Goal: Information Seeking & Learning: Learn about a topic

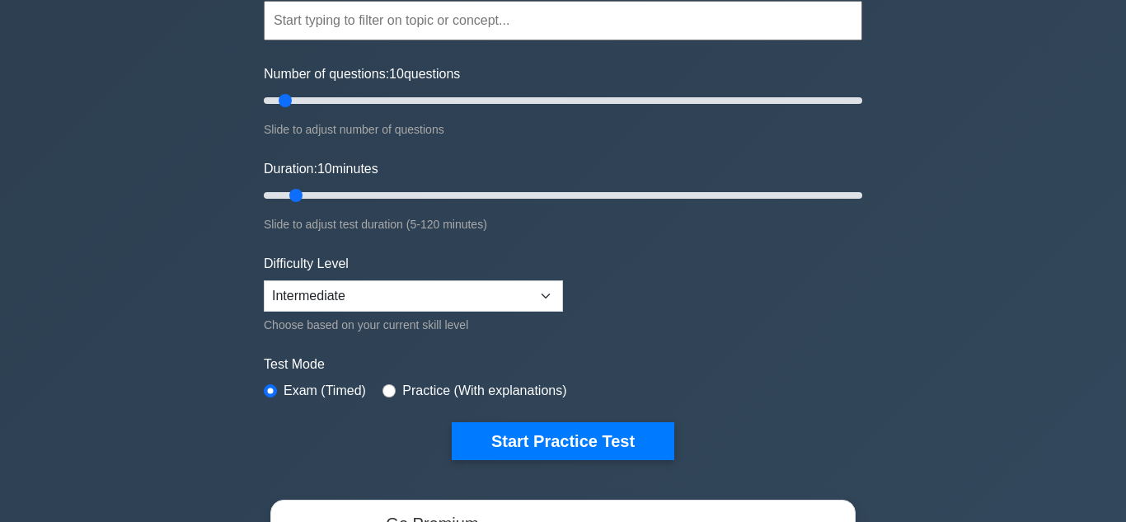
scroll to position [159, 0]
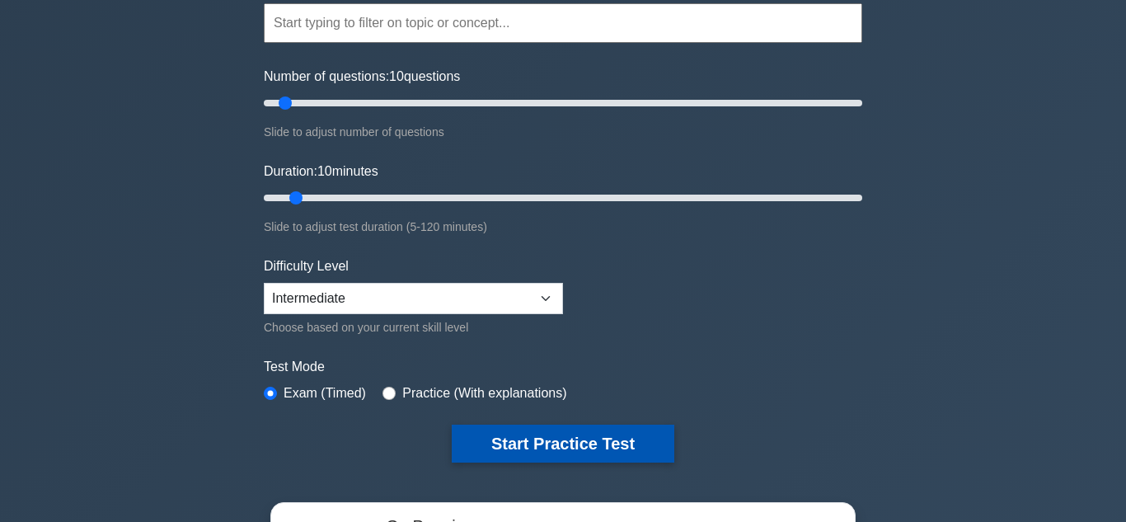
click at [567, 444] on button "Start Practice Test" at bounding box center [563, 443] width 223 height 38
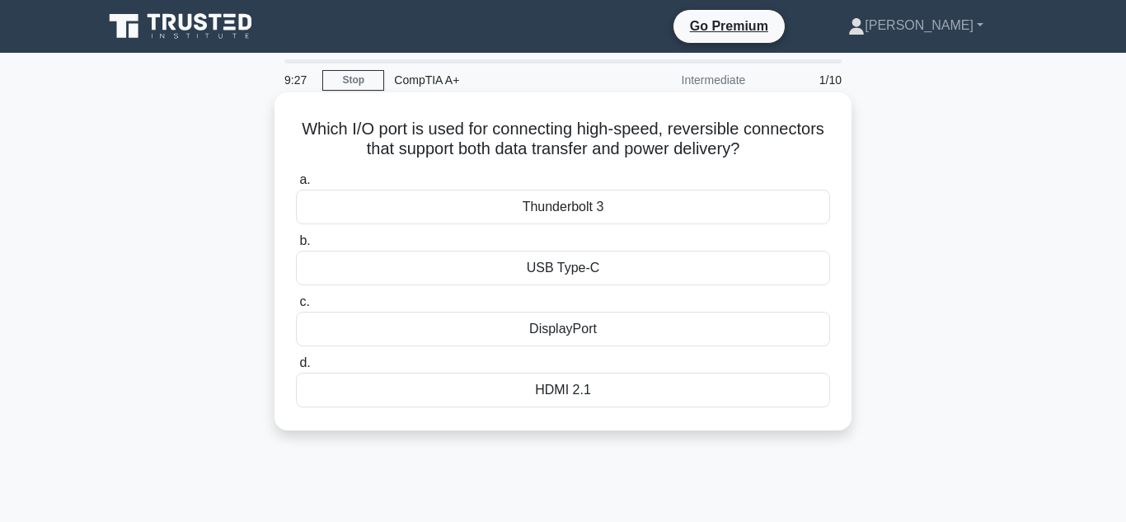
click at [654, 263] on div "USB Type-C" at bounding box center [563, 268] width 534 height 35
click at [296, 246] on input "b. USB Type-C" at bounding box center [296, 241] width 0 height 11
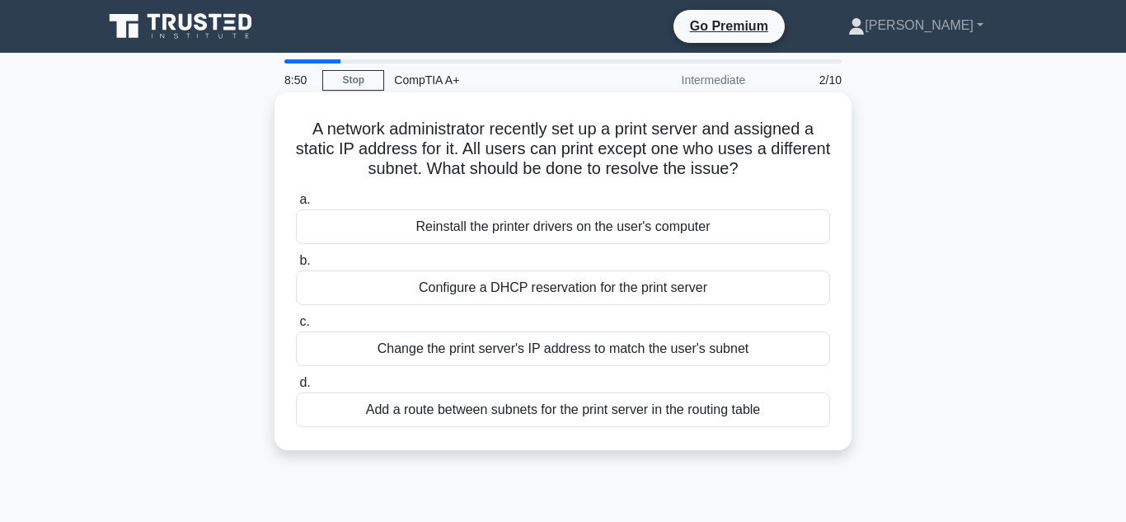
click at [616, 292] on div "Configure a DHCP reservation for the print server" at bounding box center [563, 287] width 534 height 35
click at [296, 266] on input "b. Configure a DHCP reservation for the print server" at bounding box center [296, 260] width 0 height 11
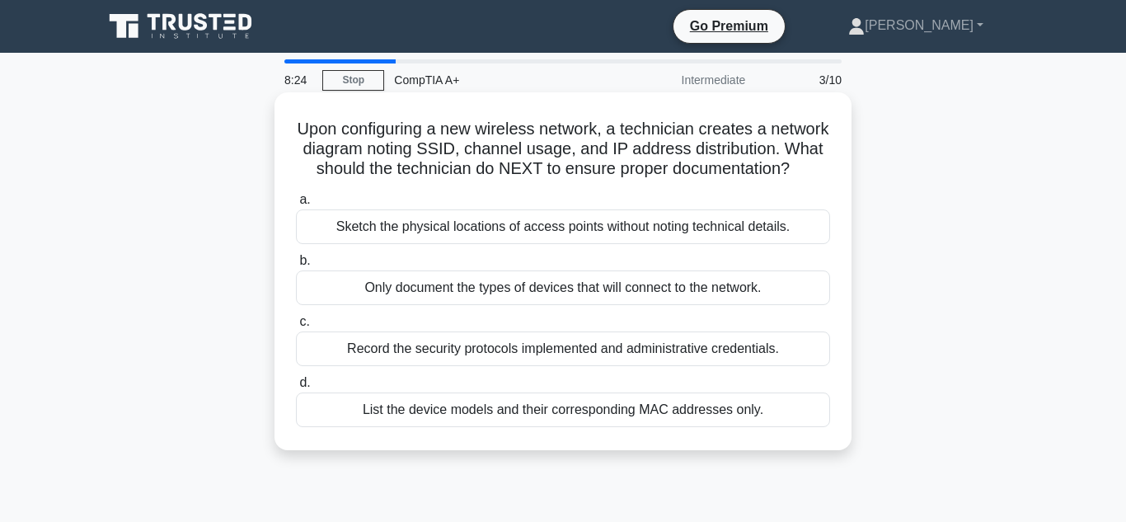
click at [610, 347] on div "Record the security protocols implemented and administrative credentials." at bounding box center [563, 348] width 534 height 35
click at [296, 327] on input "c. Record the security protocols implemented and administrative credentials." at bounding box center [296, 321] width 0 height 11
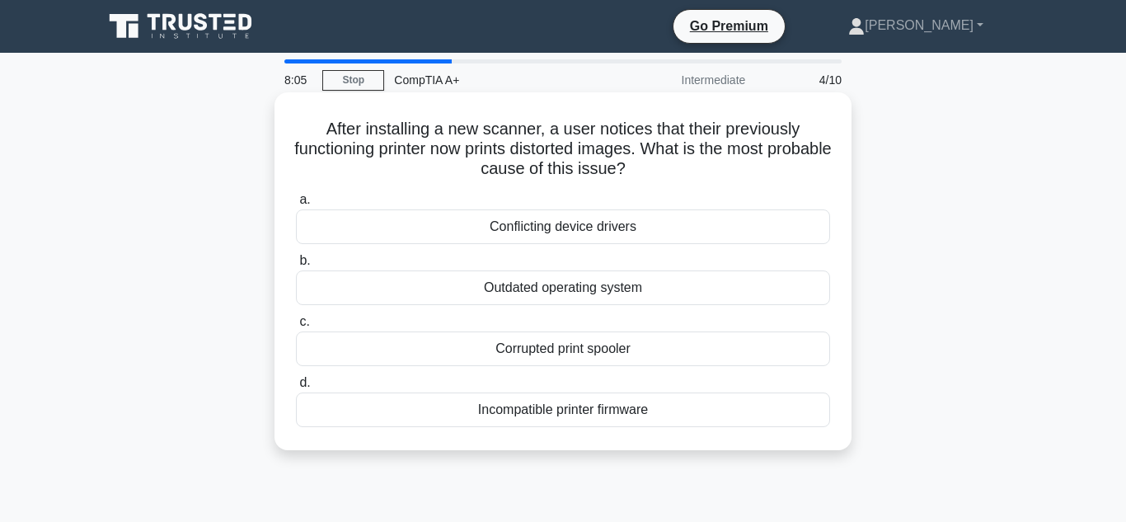
click at [587, 412] on div "Incompatible printer firmware" at bounding box center [563, 409] width 534 height 35
click at [296, 388] on input "d. Incompatible printer firmware" at bounding box center [296, 382] width 0 height 11
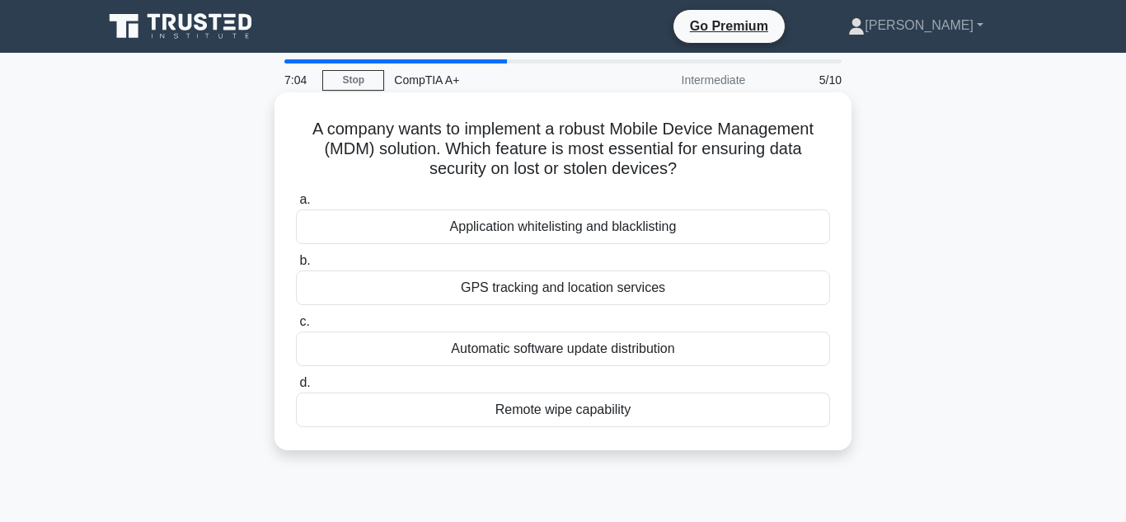
click at [671, 291] on div "GPS tracking and location services" at bounding box center [563, 287] width 534 height 35
click at [296, 266] on input "b. GPS tracking and location services" at bounding box center [296, 260] width 0 height 11
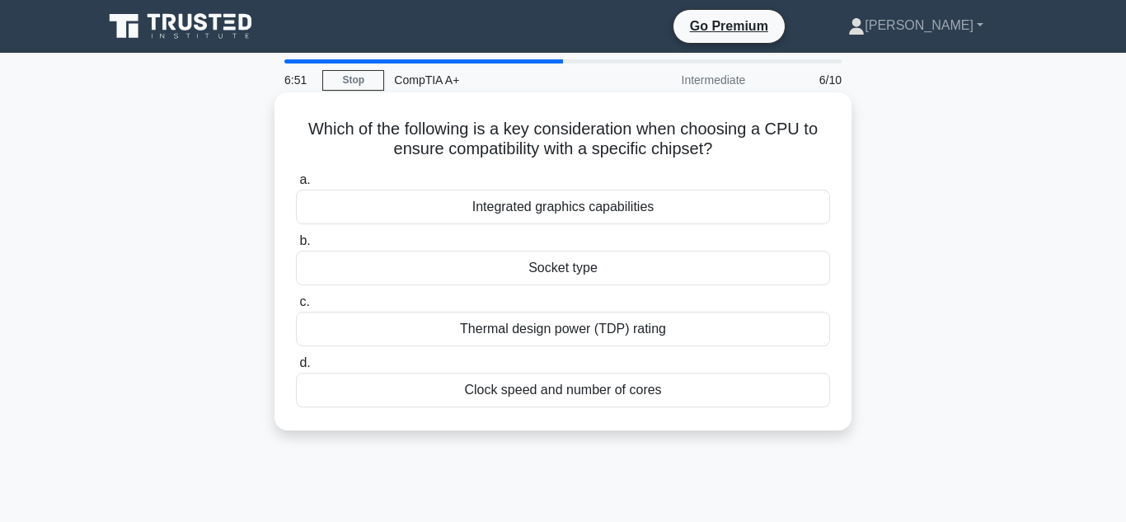
click at [663, 328] on div "Thermal design power (TDP) rating" at bounding box center [563, 329] width 534 height 35
click at [296, 307] on input "c. Thermal design power (TDP) rating" at bounding box center [296, 302] width 0 height 11
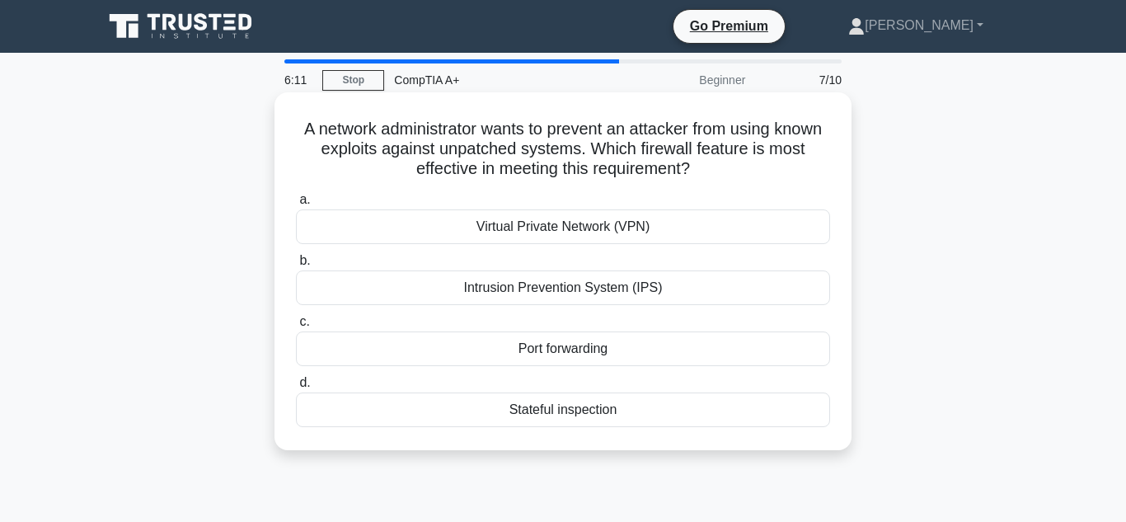
click at [721, 227] on div "Virtual Private Network (VPN)" at bounding box center [563, 226] width 534 height 35
click at [296, 205] on input "a. Virtual Private Network (VPN)" at bounding box center [296, 199] width 0 height 11
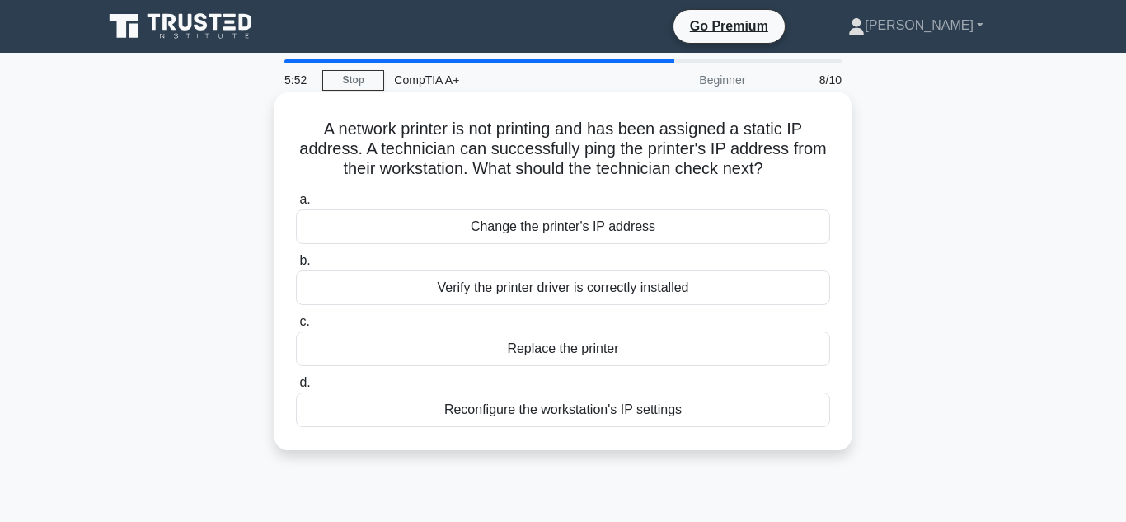
click at [677, 405] on div "Reconfigure the workstation's IP settings" at bounding box center [563, 409] width 534 height 35
click at [296, 388] on input "d. Reconfigure the workstation's IP settings" at bounding box center [296, 382] width 0 height 11
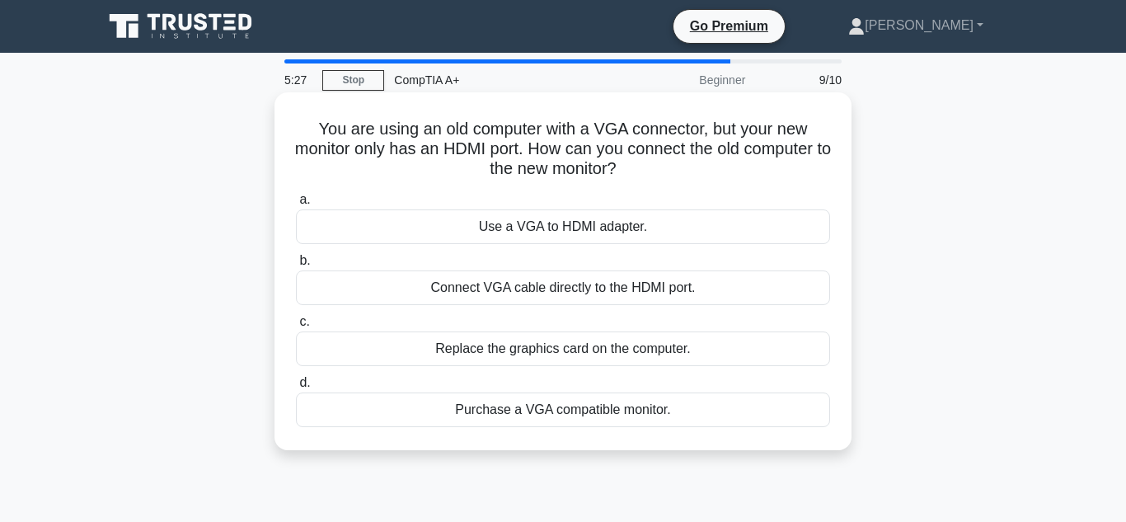
click at [725, 227] on div "Use a VGA to HDMI adapter." at bounding box center [563, 226] width 534 height 35
click at [296, 205] on input "a. Use a VGA to HDMI adapter." at bounding box center [296, 199] width 0 height 11
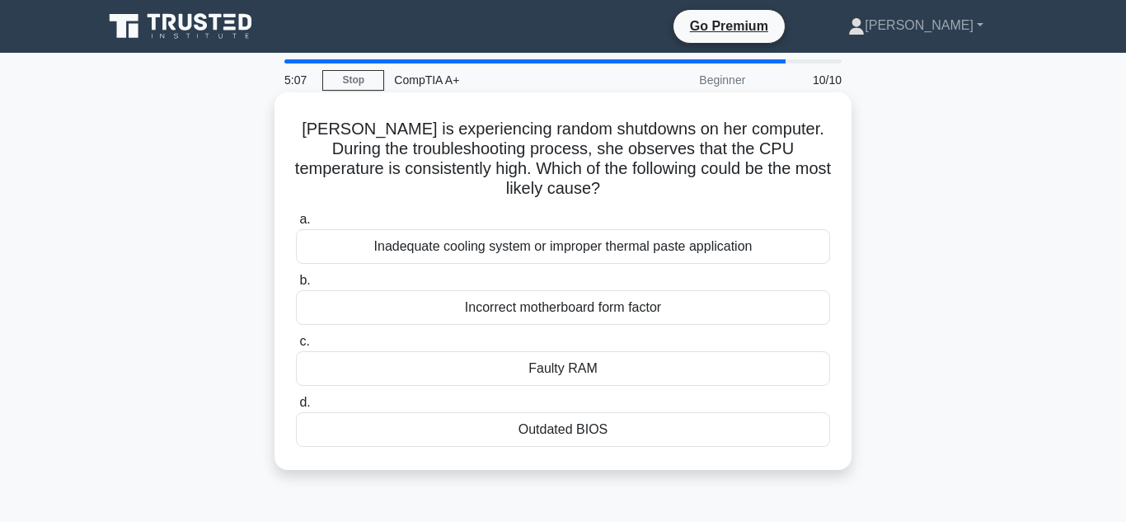
click at [724, 246] on div "Inadequate cooling system or improper thermal paste application" at bounding box center [563, 246] width 534 height 35
click at [296, 225] on input "a. Inadequate cooling system or improper thermal paste application" at bounding box center [296, 219] width 0 height 11
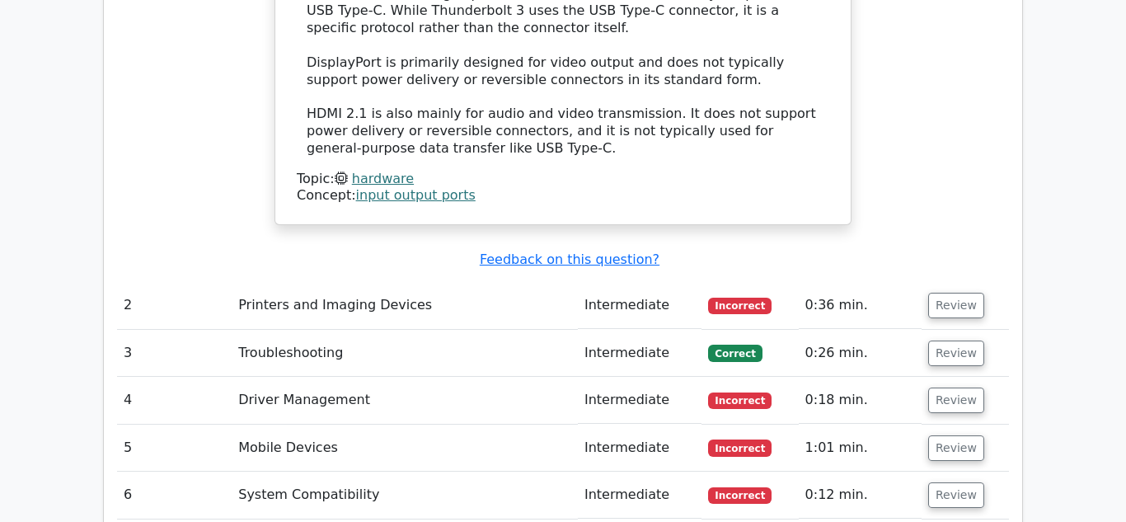
scroll to position [2203, 0]
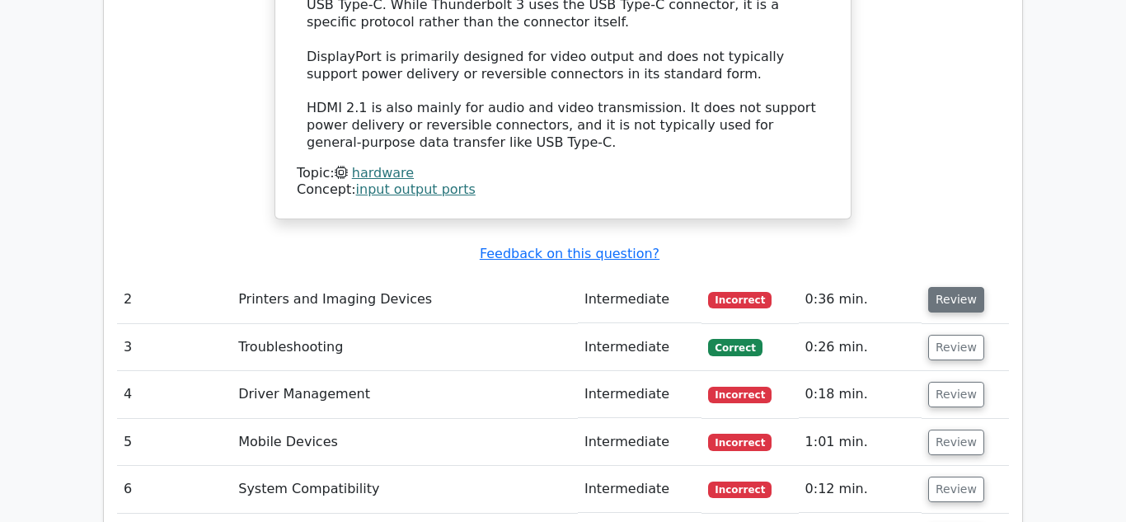
click at [968, 287] on button "Review" at bounding box center [956, 300] width 56 height 26
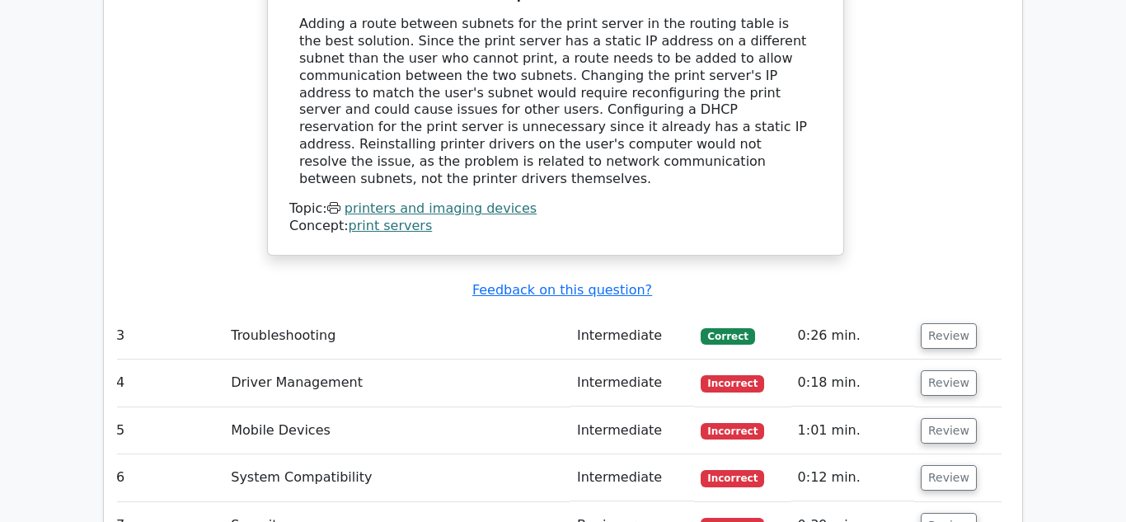
scroll to position [2910, 0]
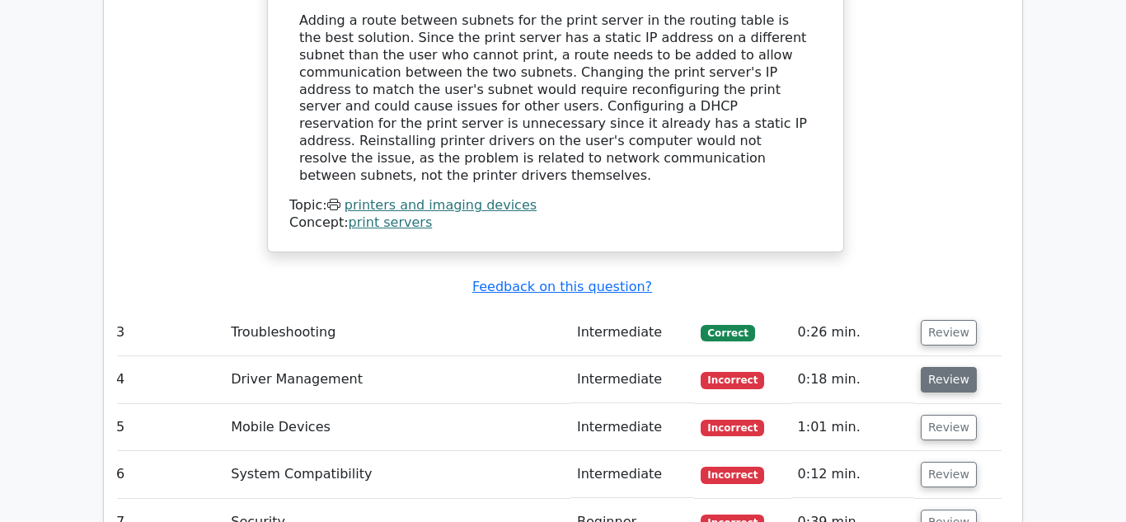
click at [935, 367] on button "Review" at bounding box center [949, 380] width 56 height 26
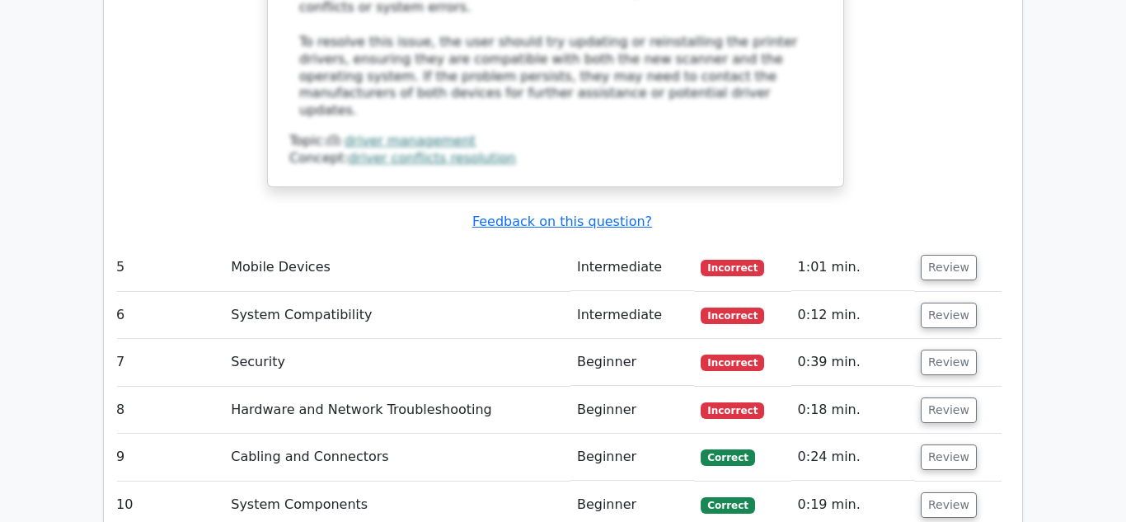
scroll to position [4158, 0]
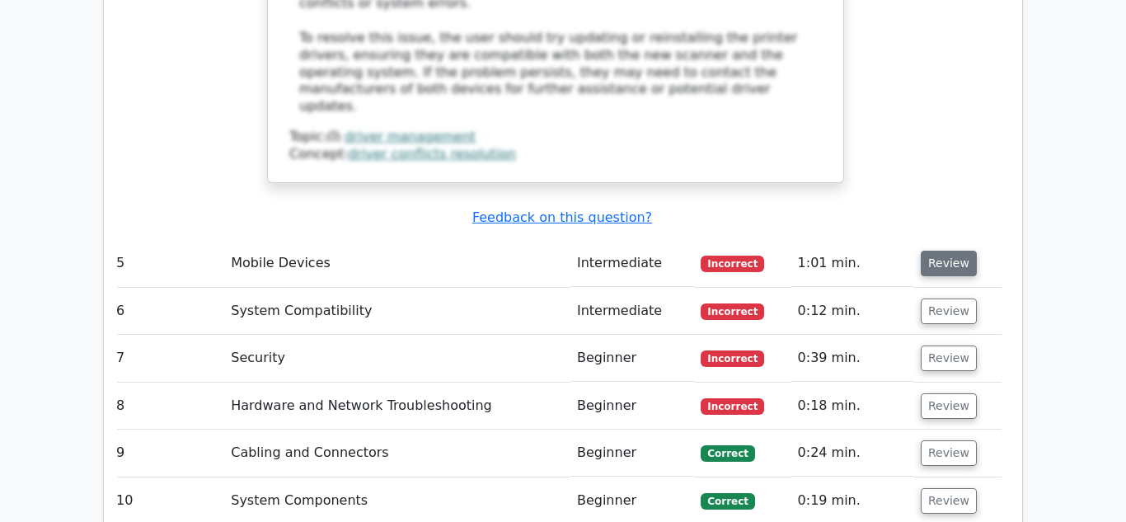
click at [942, 251] on button "Review" at bounding box center [949, 264] width 56 height 26
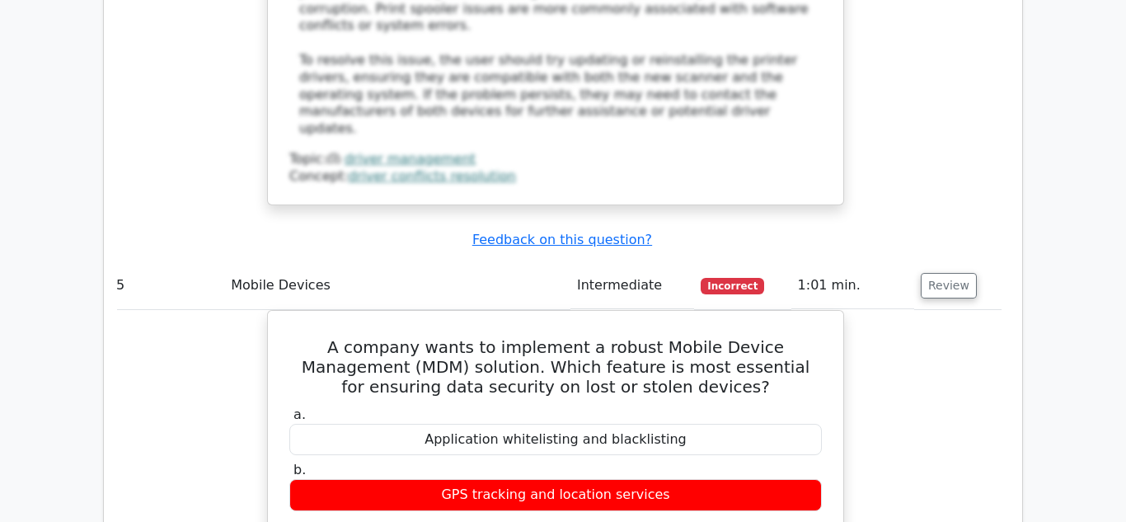
scroll to position [4131, 0]
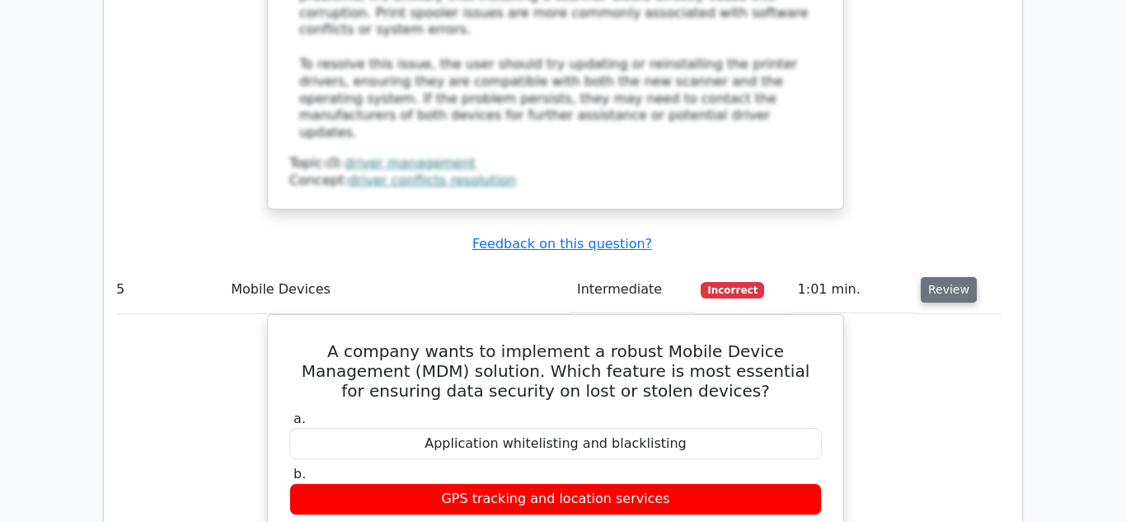
click at [945, 277] on button "Review" at bounding box center [949, 290] width 56 height 26
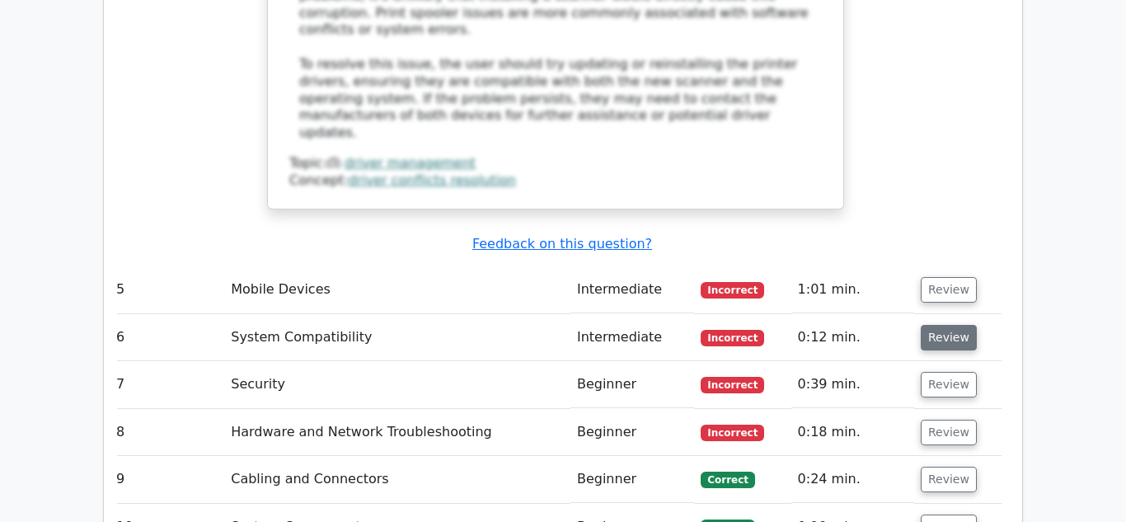
click at [940, 325] on button "Review" at bounding box center [949, 338] width 56 height 26
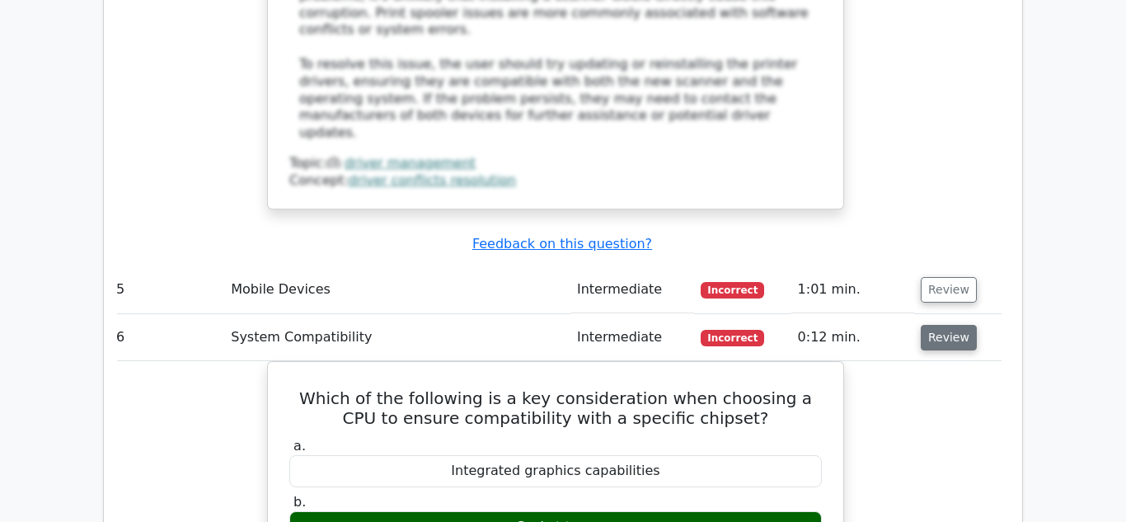
click at [940, 325] on button "Review" at bounding box center [949, 338] width 56 height 26
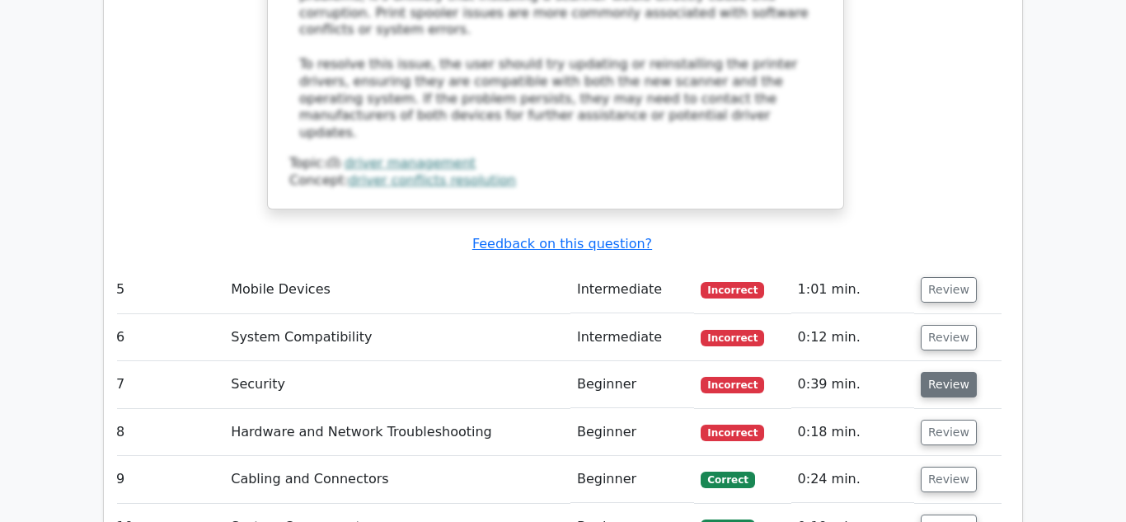
click at [945, 372] on button "Review" at bounding box center [949, 385] width 56 height 26
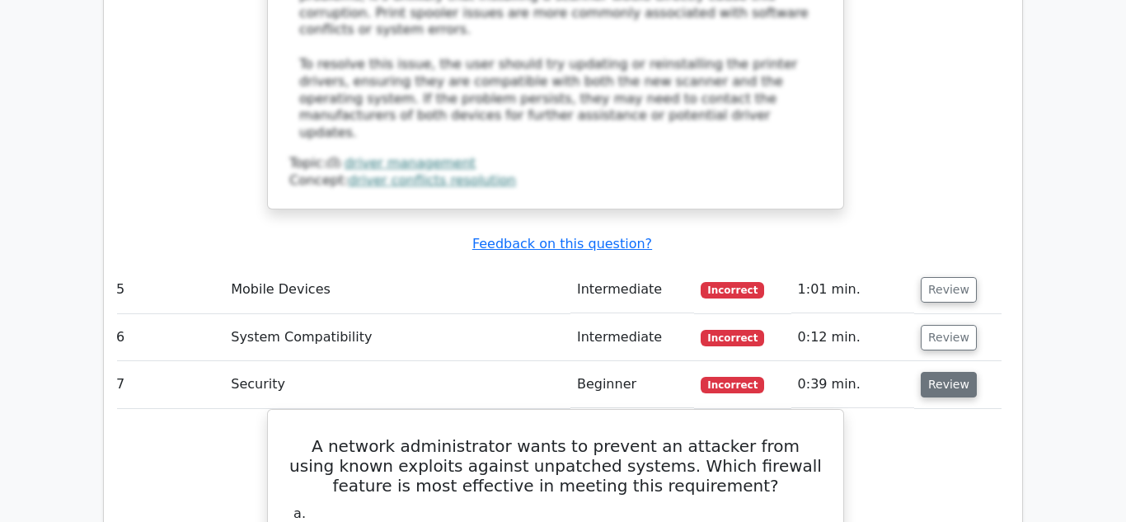
click at [945, 372] on button "Review" at bounding box center [949, 385] width 56 height 26
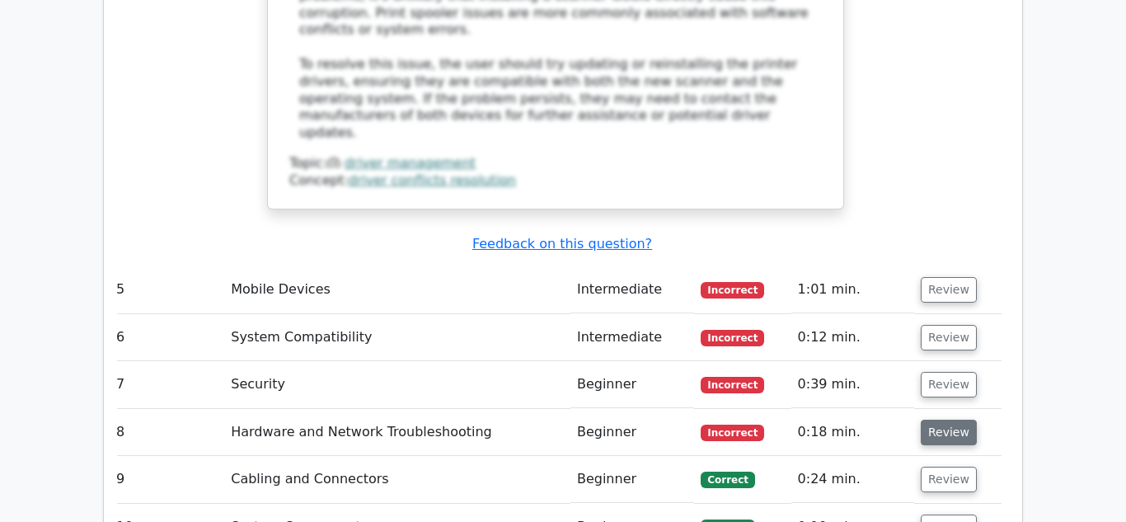
click at [939, 419] on button "Review" at bounding box center [949, 432] width 56 height 26
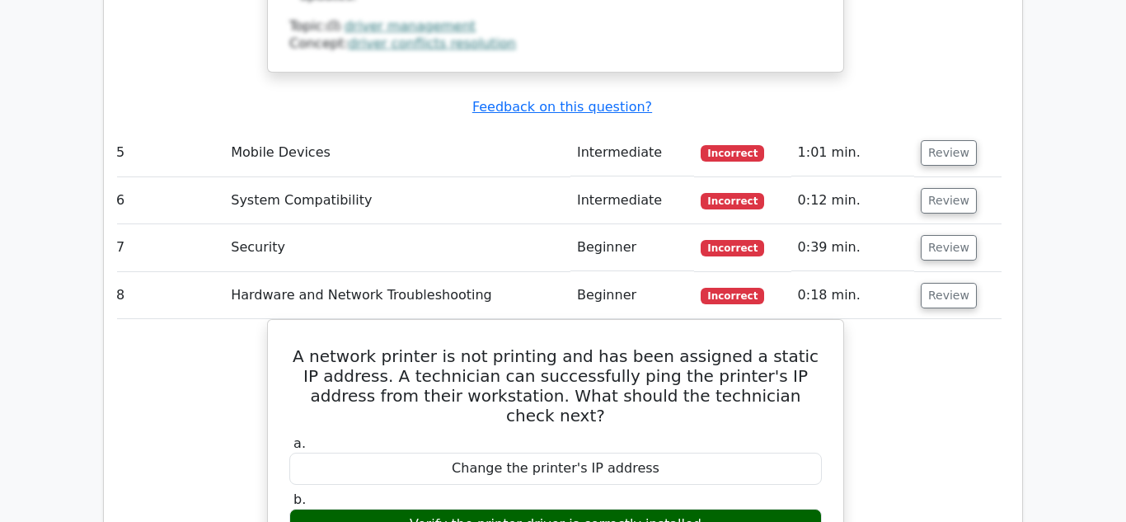
scroll to position [4267, 0]
click at [940, 284] on button "Review" at bounding box center [949, 297] width 56 height 26
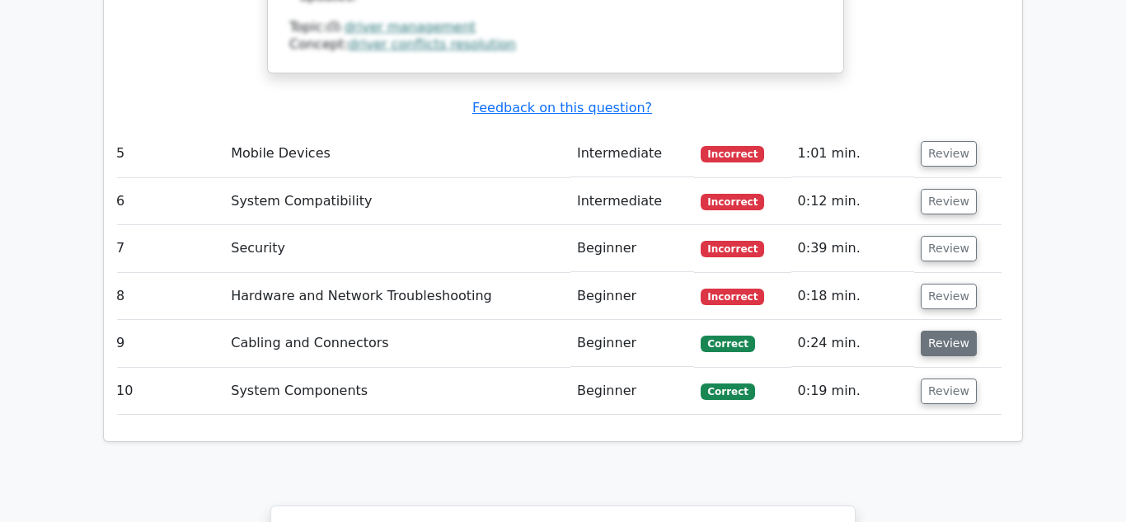
click at [940, 330] on button "Review" at bounding box center [949, 343] width 56 height 26
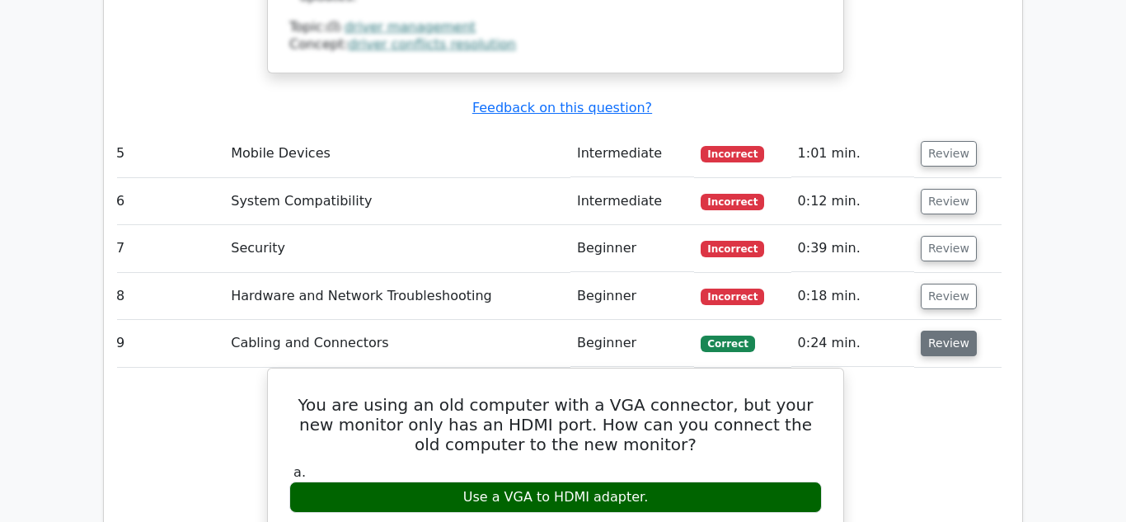
click at [940, 330] on button "Review" at bounding box center [949, 343] width 56 height 26
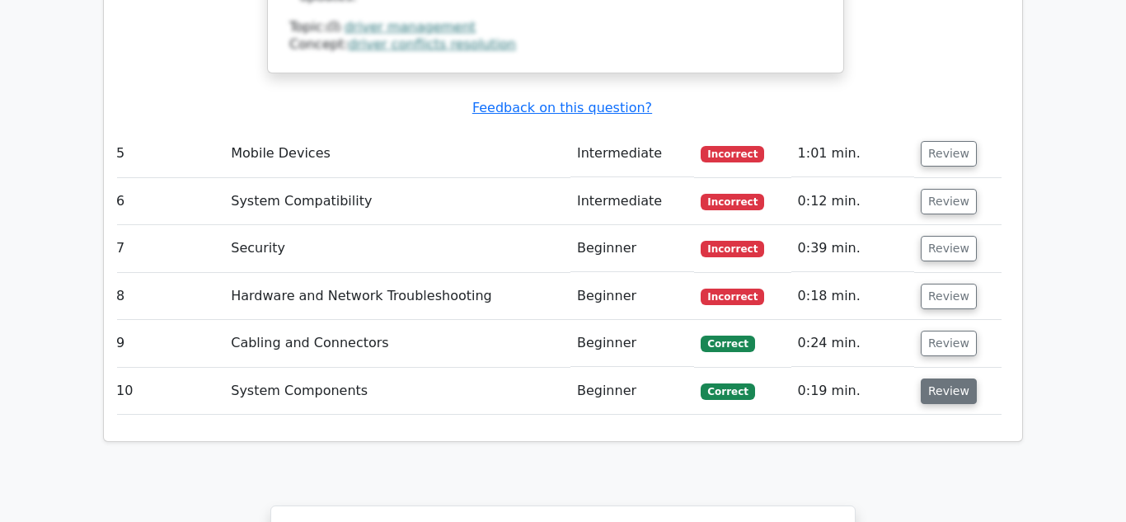
click at [940, 378] on button "Review" at bounding box center [949, 391] width 56 height 26
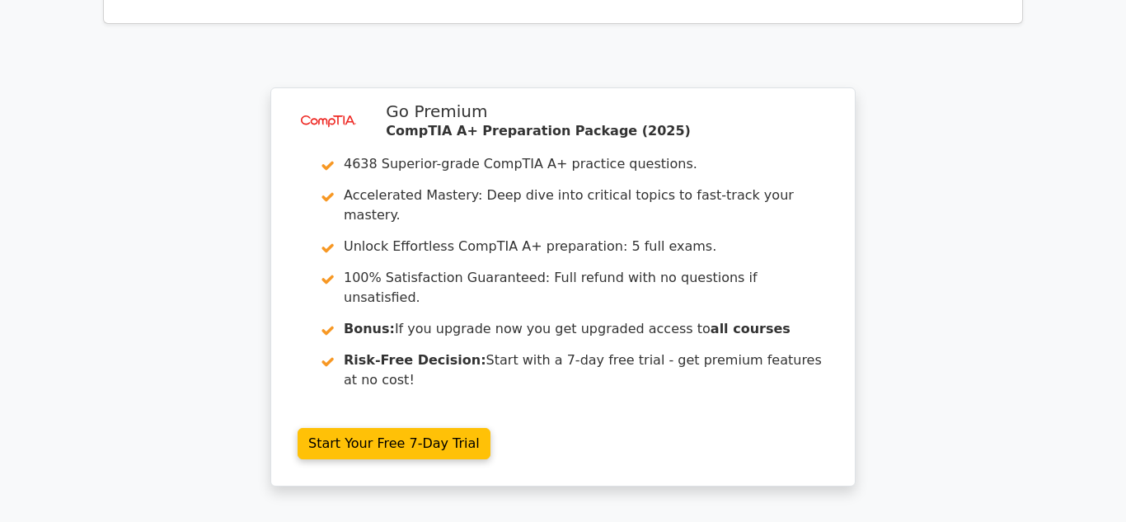
scroll to position [5436, 0]
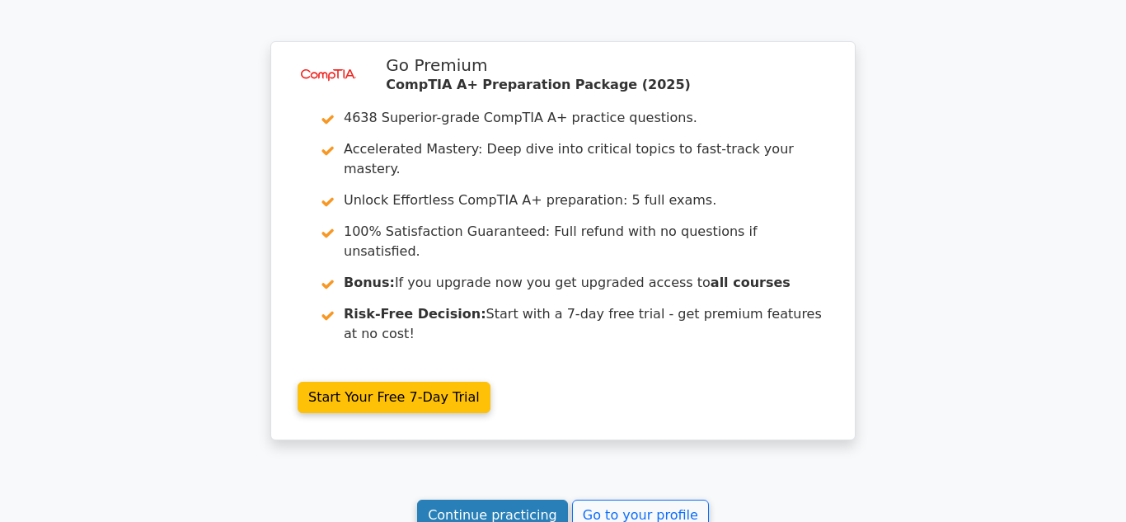
click at [549, 499] on link "Continue practicing" at bounding box center [492, 514] width 151 height 31
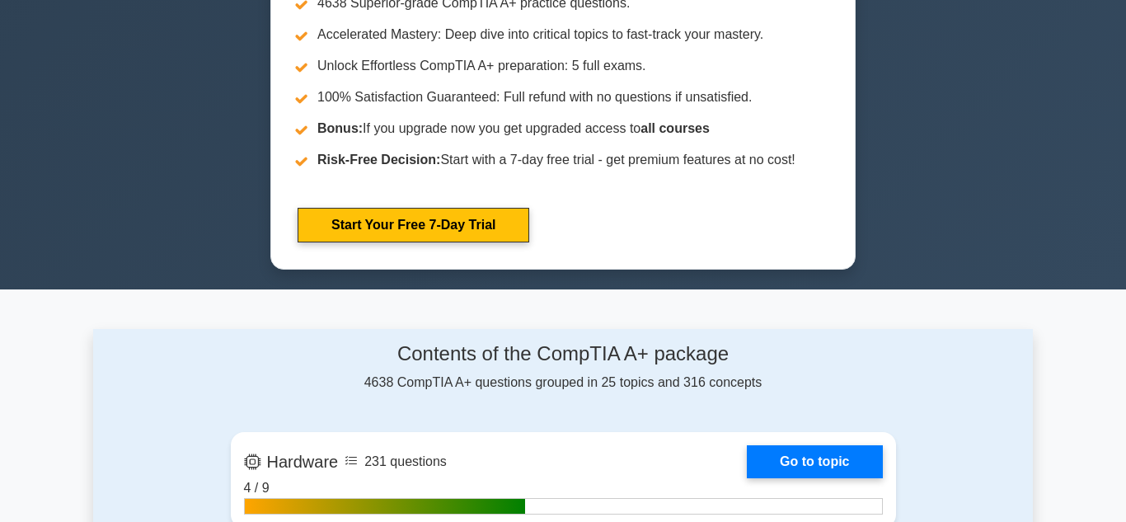
scroll to position [735, 0]
